Goal: Learn about a topic

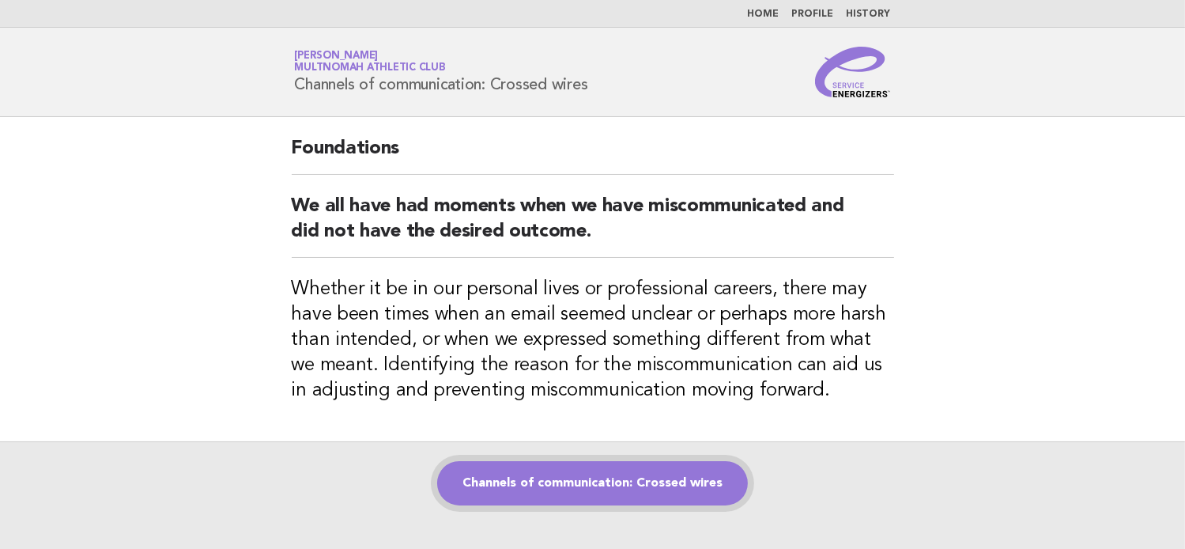
click at [535, 490] on link "Channels of communication: Crossed wires" at bounding box center [592, 483] width 311 height 44
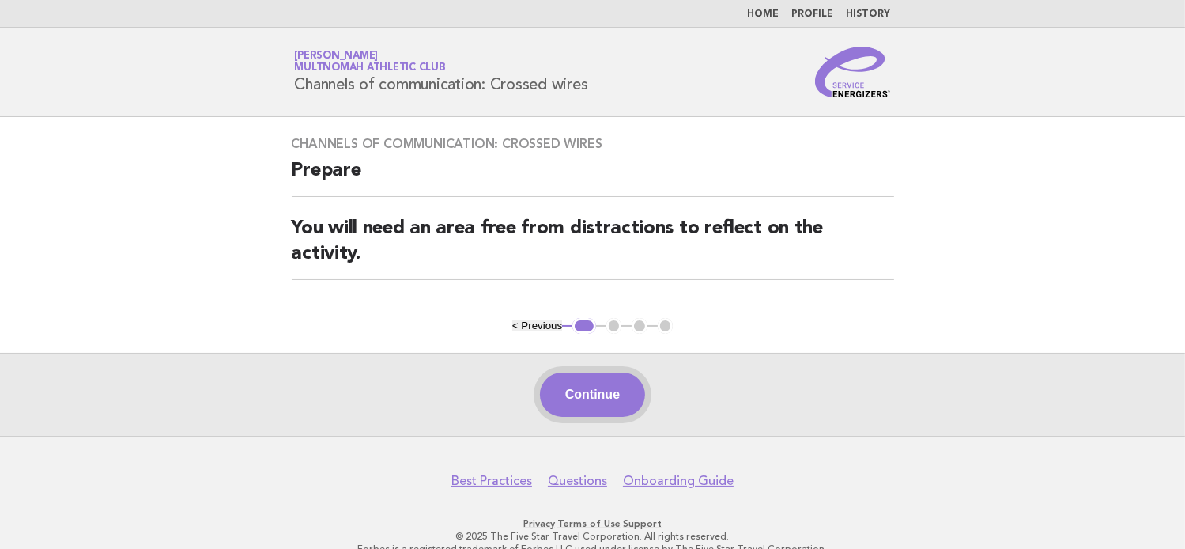
click at [586, 396] on button "Continue" at bounding box center [592, 394] width 105 height 44
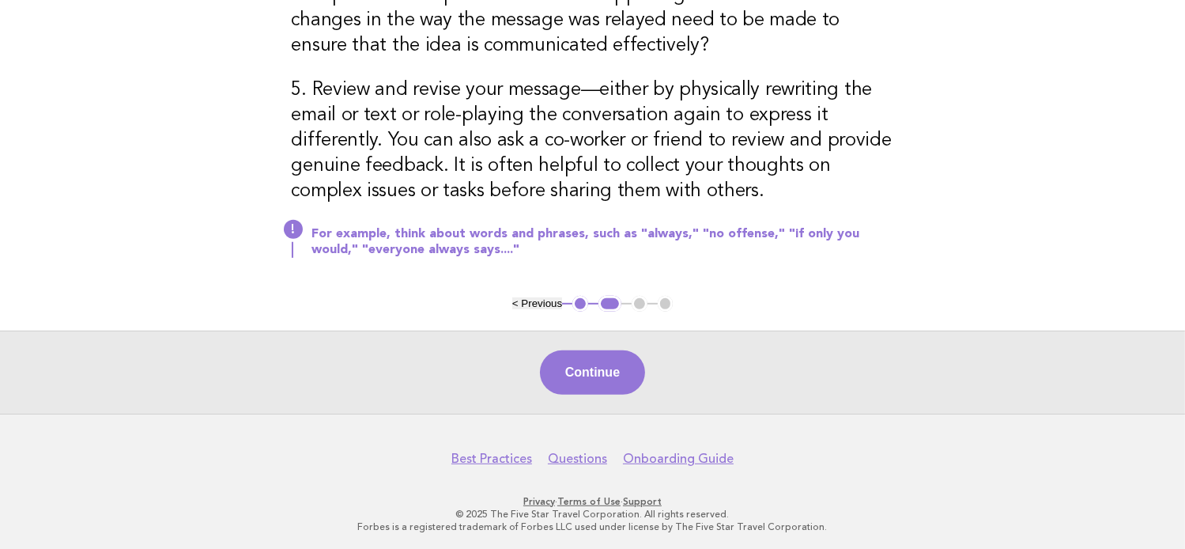
scroll to position [678, 0]
click at [601, 370] on button "Continue" at bounding box center [592, 372] width 105 height 44
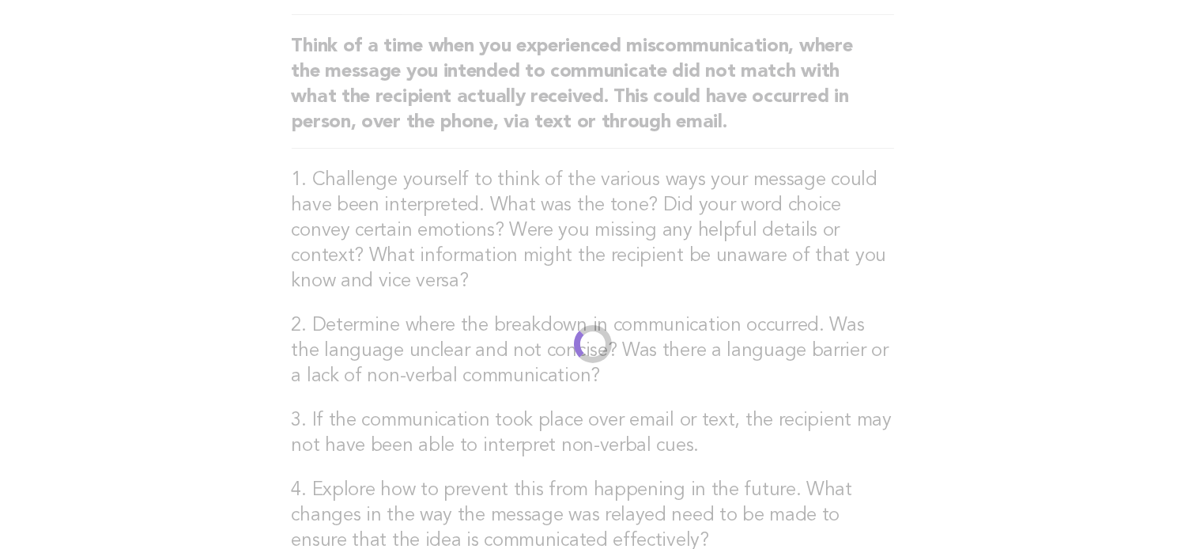
scroll to position [0, 0]
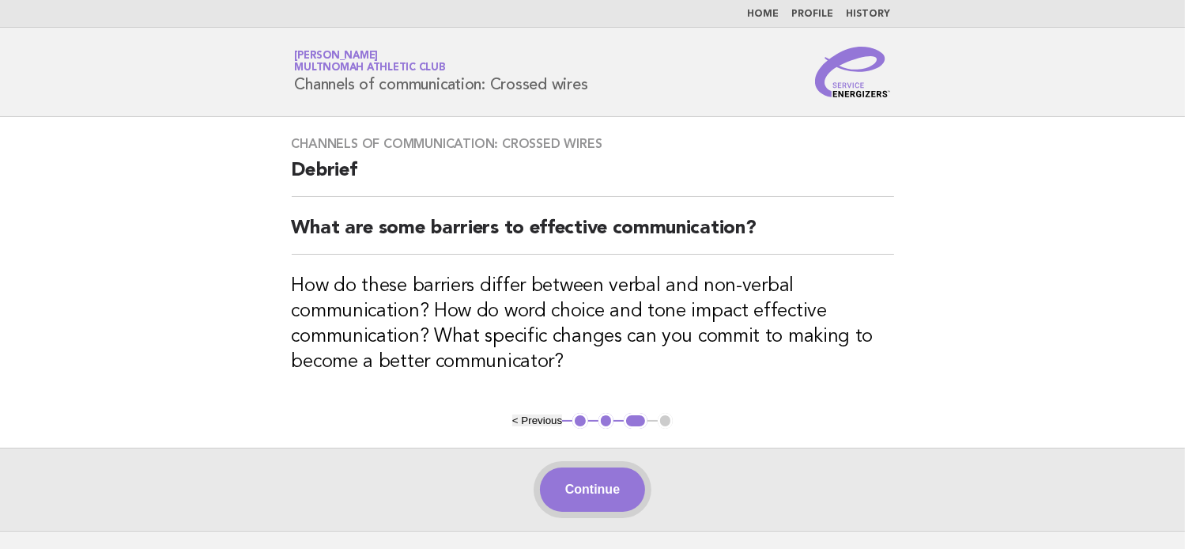
click at [573, 482] on button "Continue" at bounding box center [592, 489] width 105 height 44
